Goal: Information Seeking & Learning: Learn about a topic

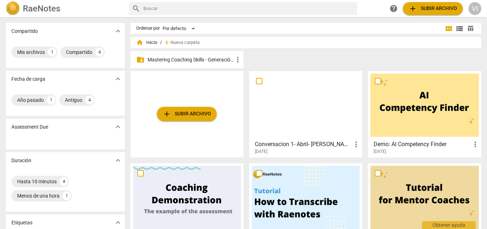
click at [194, 58] on p "Mastering Coaching Skills - Generación 31" at bounding box center [191, 59] width 86 height 7
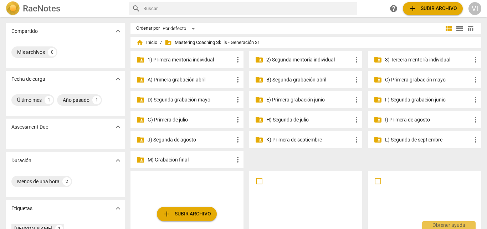
click at [395, 121] on p "I) Primera de agosto" at bounding box center [428, 119] width 86 height 7
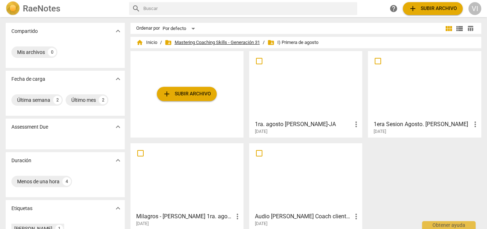
click at [246, 42] on span "folder_shared Mastering Coaching Skills - Generación 31" at bounding box center [212, 42] width 95 height 7
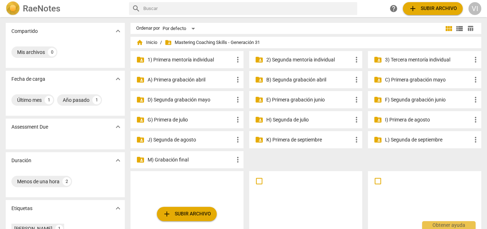
click at [179, 140] on p "J) Segunda de agosto" at bounding box center [191, 139] width 86 height 7
click at [290, 121] on p "H) Segunda de julio" at bounding box center [309, 119] width 86 height 7
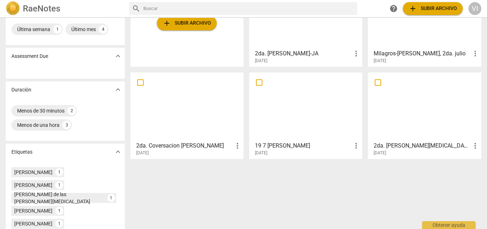
scroll to position [71, 0]
click at [176, 144] on h3 "2da. Coversacion Viviana" at bounding box center [184, 144] width 97 height 9
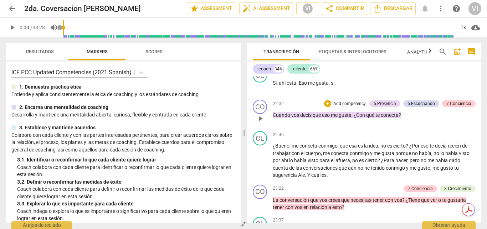
scroll to position [2674, 0]
